Goal: Check status: Check status

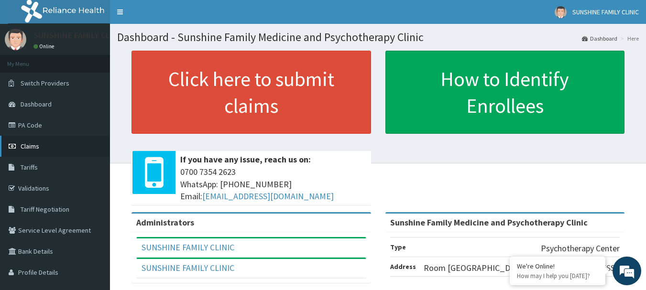
click at [15, 150] on icon at bounding box center [14, 146] width 10 height 7
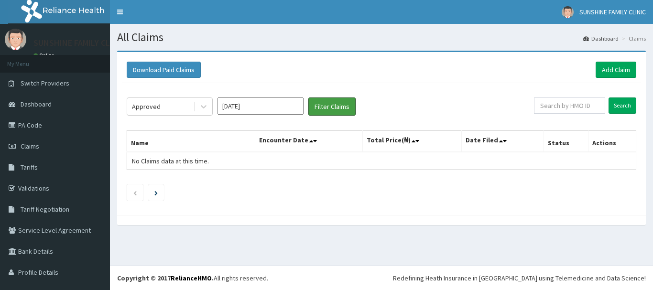
click at [325, 105] on button "Filter Claims" at bounding box center [331, 107] width 47 height 18
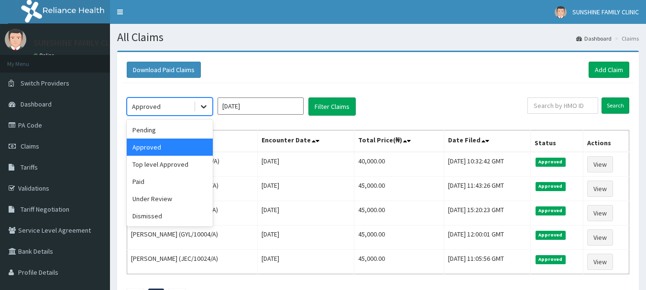
click at [206, 110] on icon at bounding box center [204, 107] width 10 height 10
click at [169, 191] on div "Under Review" at bounding box center [170, 198] width 86 height 17
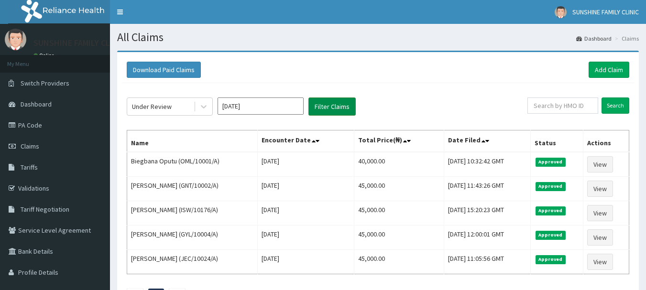
click at [316, 102] on button "Filter Claims" at bounding box center [331, 107] width 47 height 18
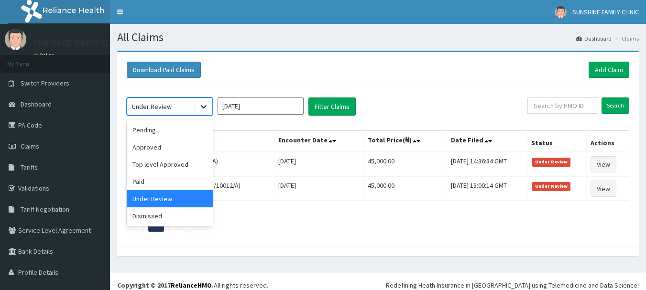
click at [210, 110] on div at bounding box center [203, 106] width 17 height 17
click at [160, 161] on div "Top level Approved" at bounding box center [170, 164] width 86 height 17
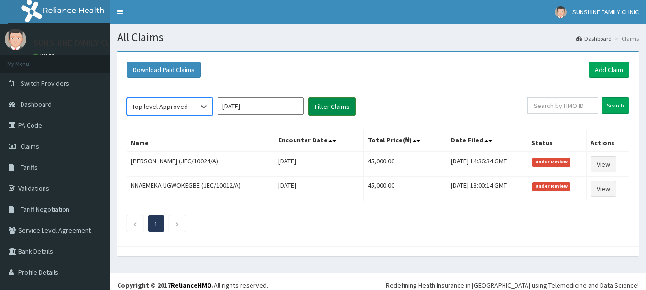
click at [321, 109] on button "Filter Claims" at bounding box center [331, 107] width 47 height 18
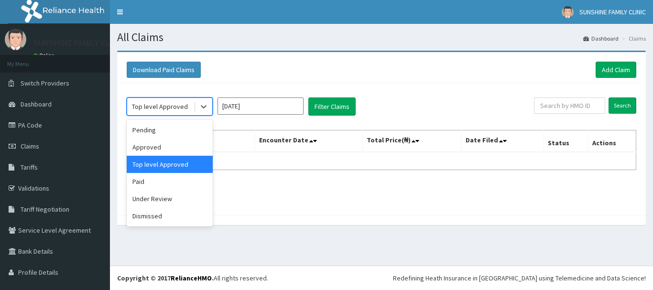
click at [186, 113] on div "Top level Approved" at bounding box center [160, 106] width 66 height 15
click at [147, 145] on div "Approved" at bounding box center [170, 147] width 86 height 17
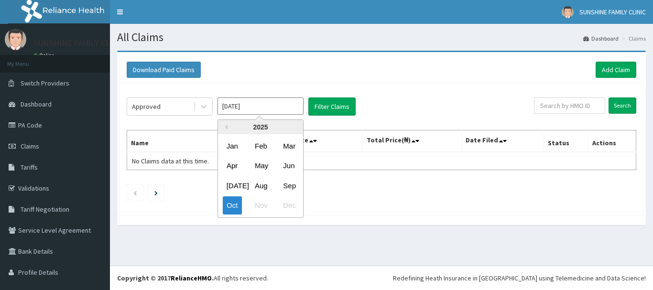
click at [227, 114] on input "[DATE]" at bounding box center [261, 106] width 86 height 17
click at [279, 182] on div "Sep" at bounding box center [288, 186] width 19 height 18
type input "[DATE]"
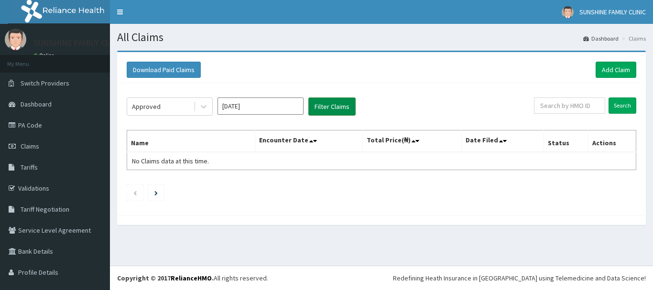
click at [331, 108] on button "Filter Claims" at bounding box center [331, 107] width 47 height 18
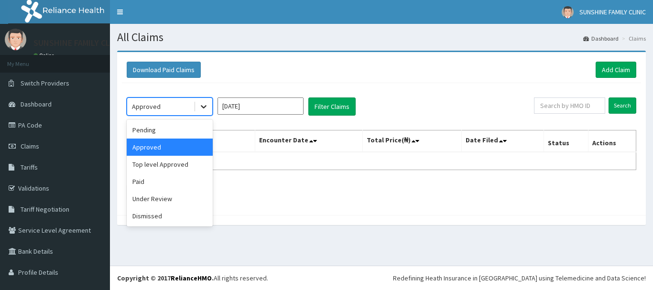
click at [209, 106] on div at bounding box center [203, 106] width 17 height 17
click at [186, 168] on div "Top level Approved" at bounding box center [170, 164] width 86 height 17
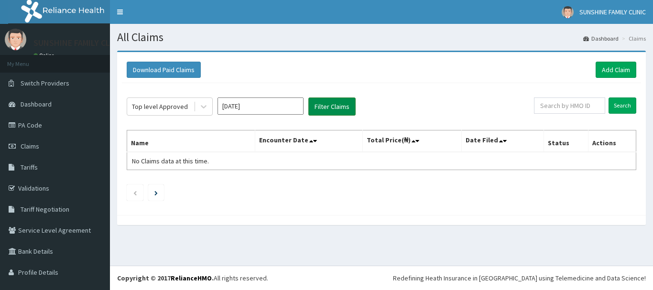
click at [324, 114] on button "Filter Claims" at bounding box center [331, 107] width 47 height 18
